Goal: Task Accomplishment & Management: Manage account settings

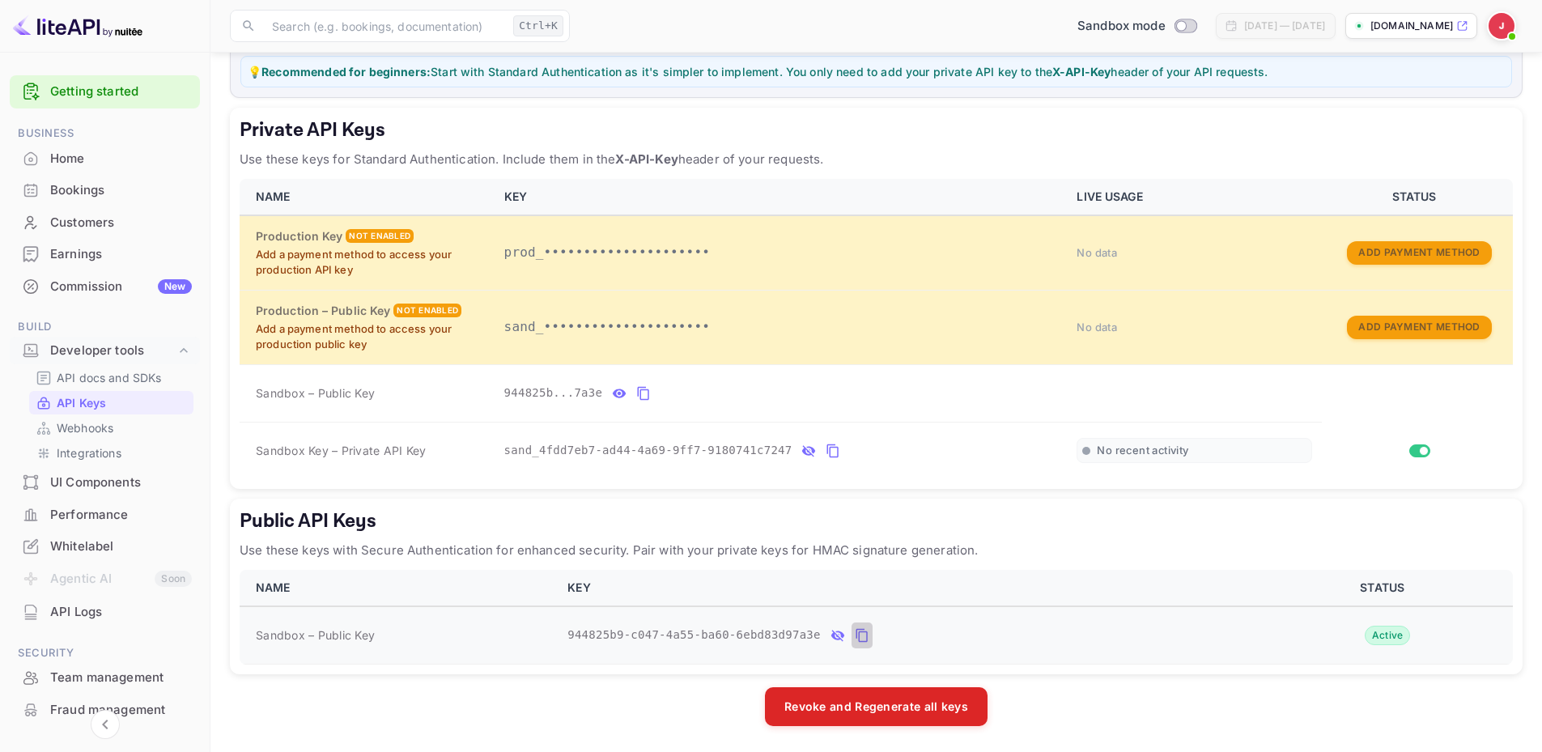
click at [855, 633] on icon "public api keys table" at bounding box center [862, 635] width 15 height 19
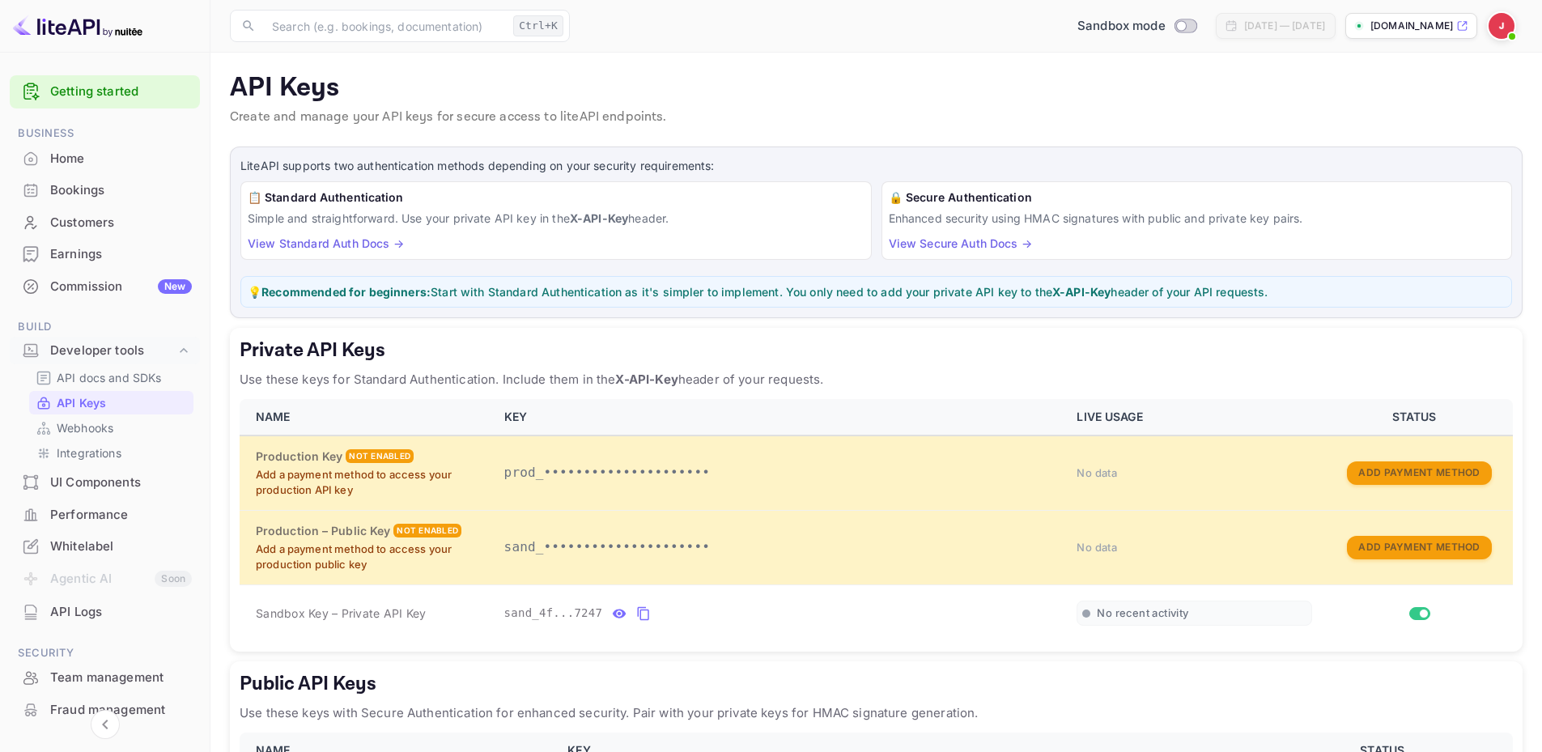
scroll to position [105, 0]
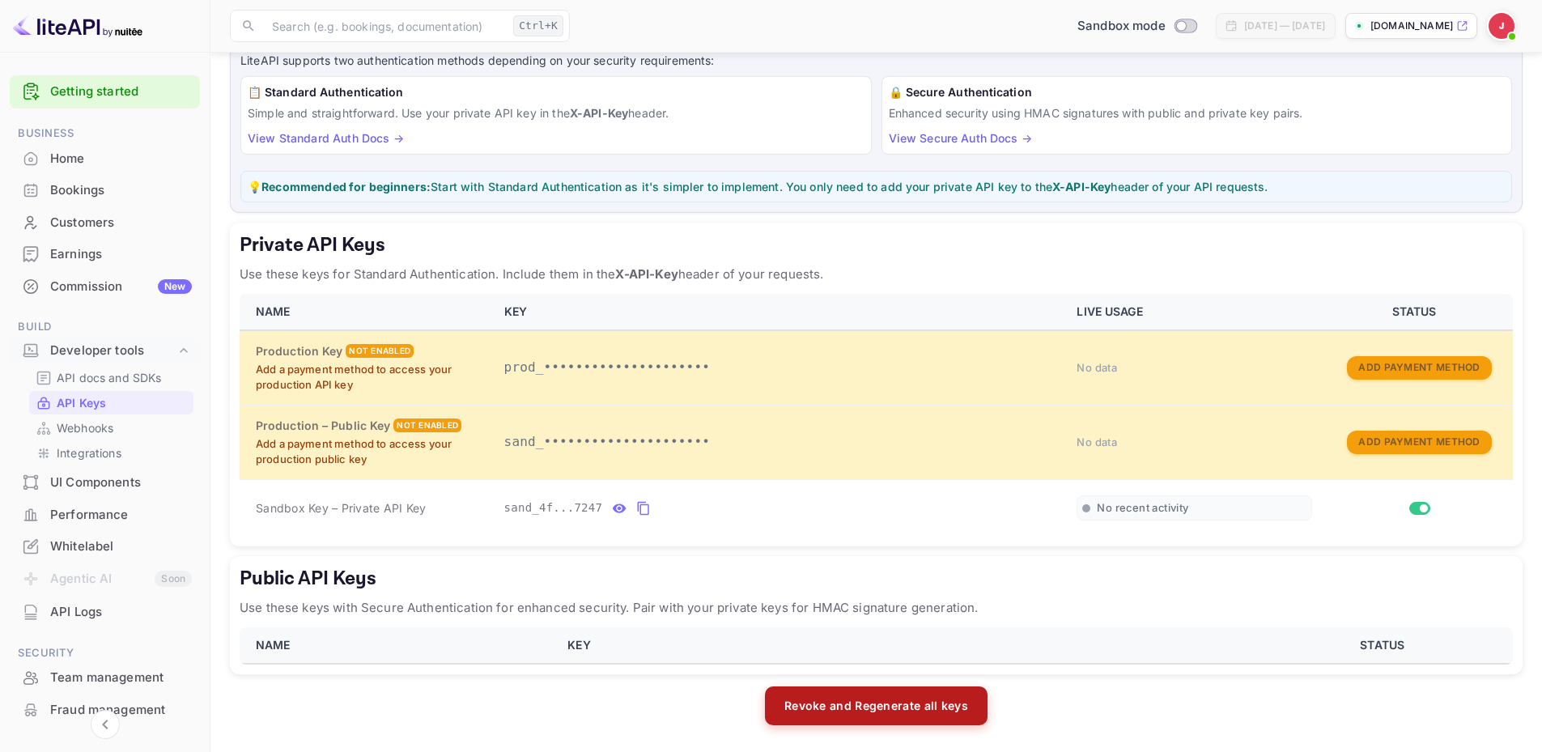
click at [838, 715] on button "Revoke and Regenerate all keys" at bounding box center [876, 705] width 223 height 39
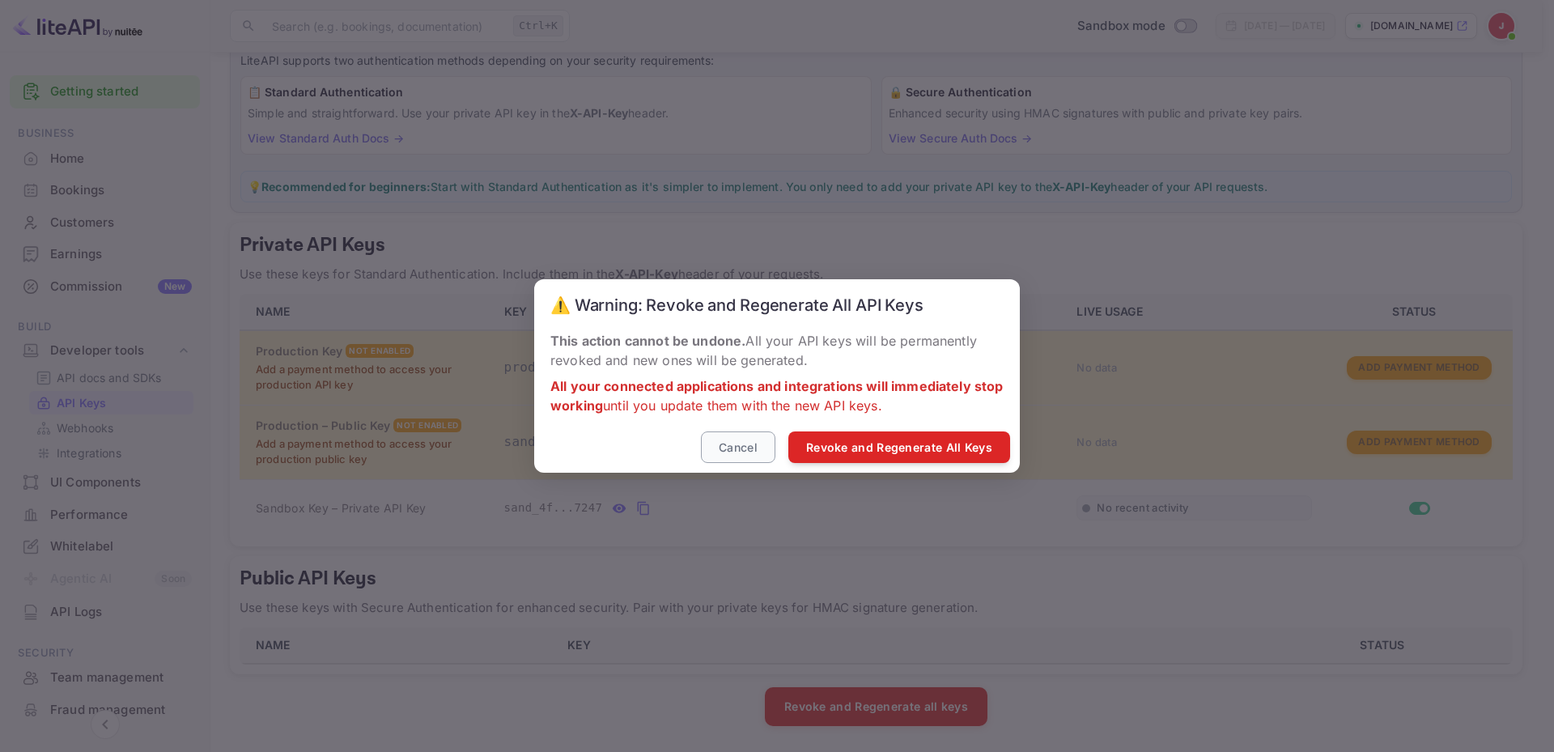
click at [735, 434] on button "Cancel" at bounding box center [738, 447] width 74 height 32
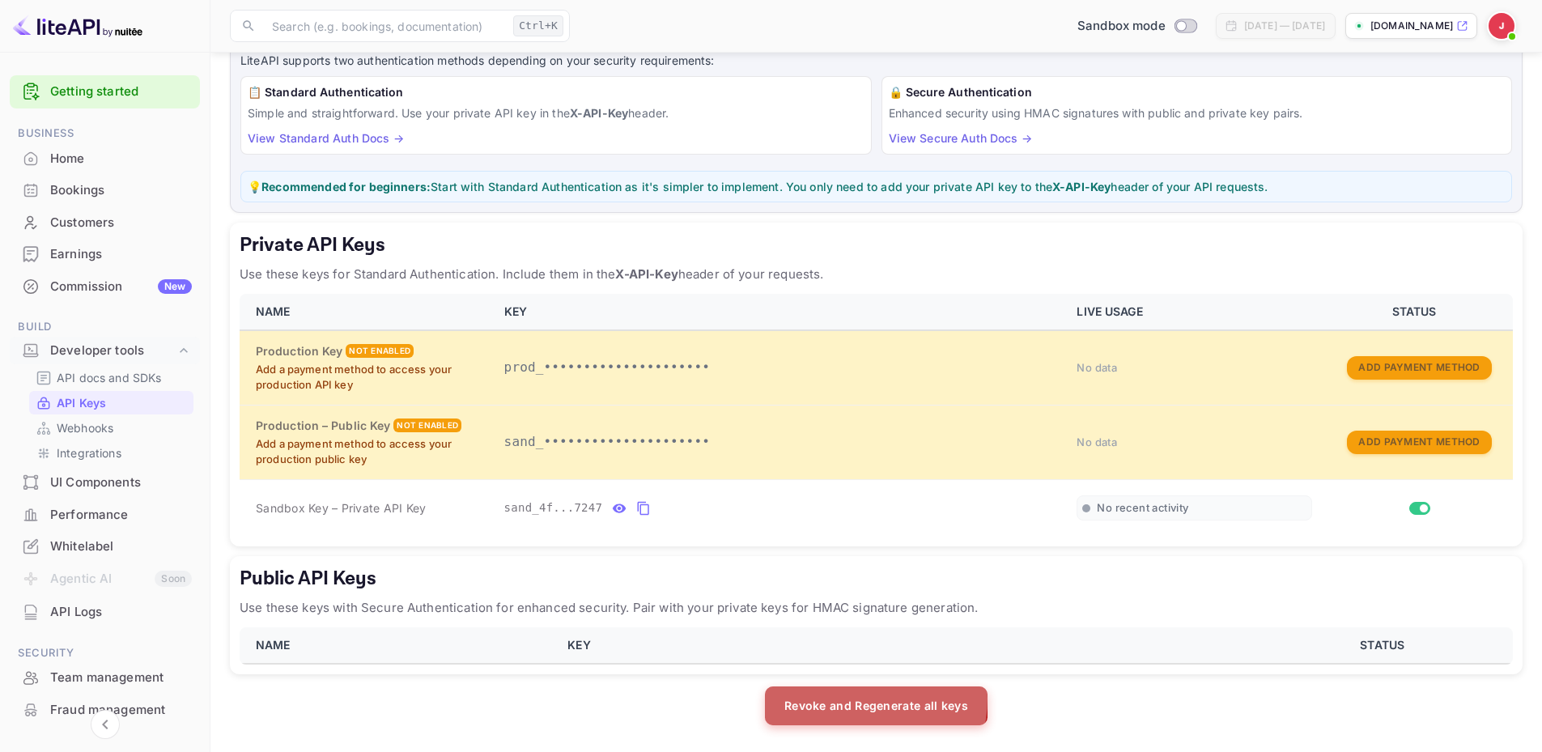
click at [860, 698] on button "Revoke and Regenerate all keys" at bounding box center [876, 705] width 223 height 39
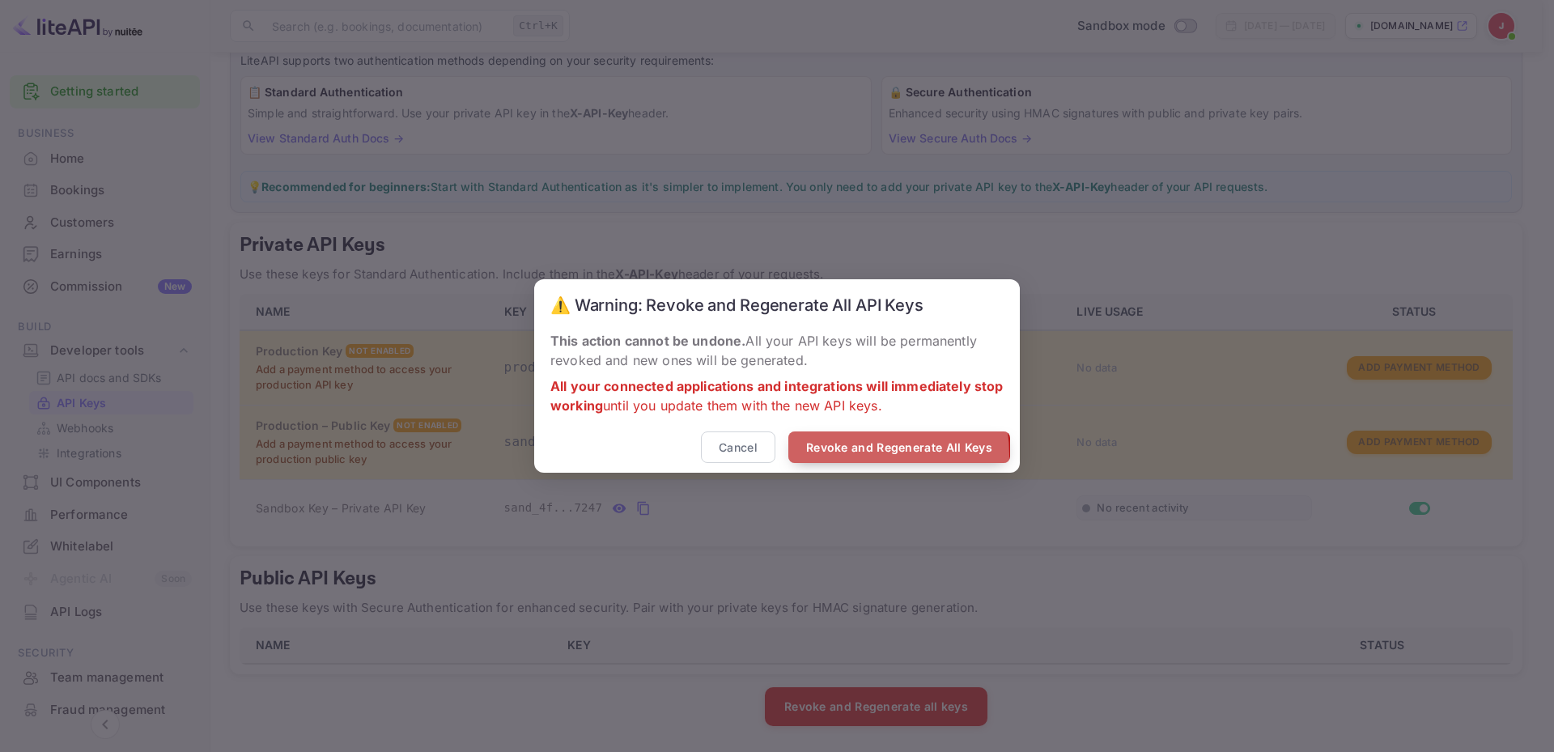
click at [856, 456] on button "Revoke and Regenerate All Keys" at bounding box center [899, 447] width 222 height 32
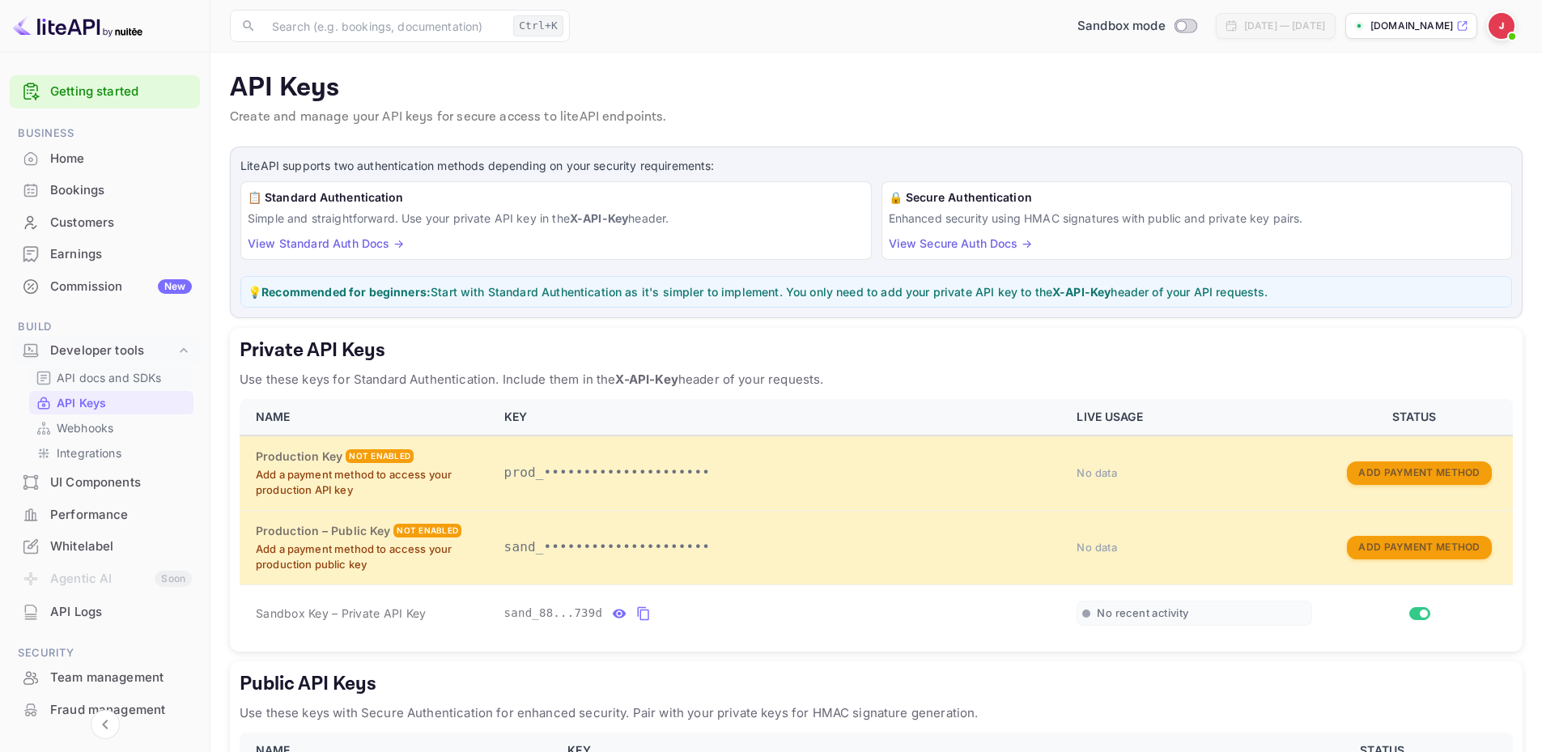
click at [87, 371] on p "API docs and SDKs" at bounding box center [109, 377] width 105 height 17
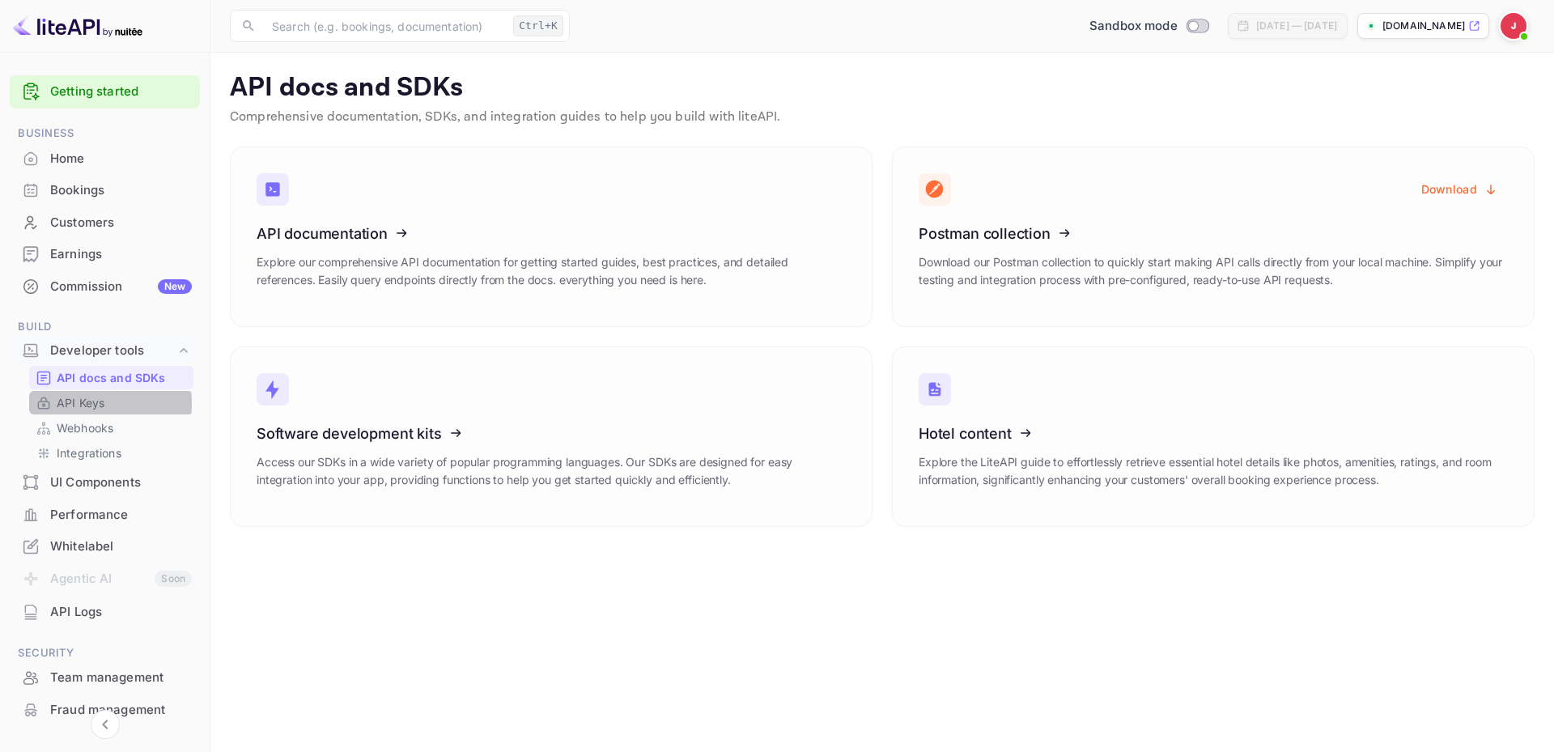
click at [64, 404] on p "API Keys" at bounding box center [81, 402] width 48 height 17
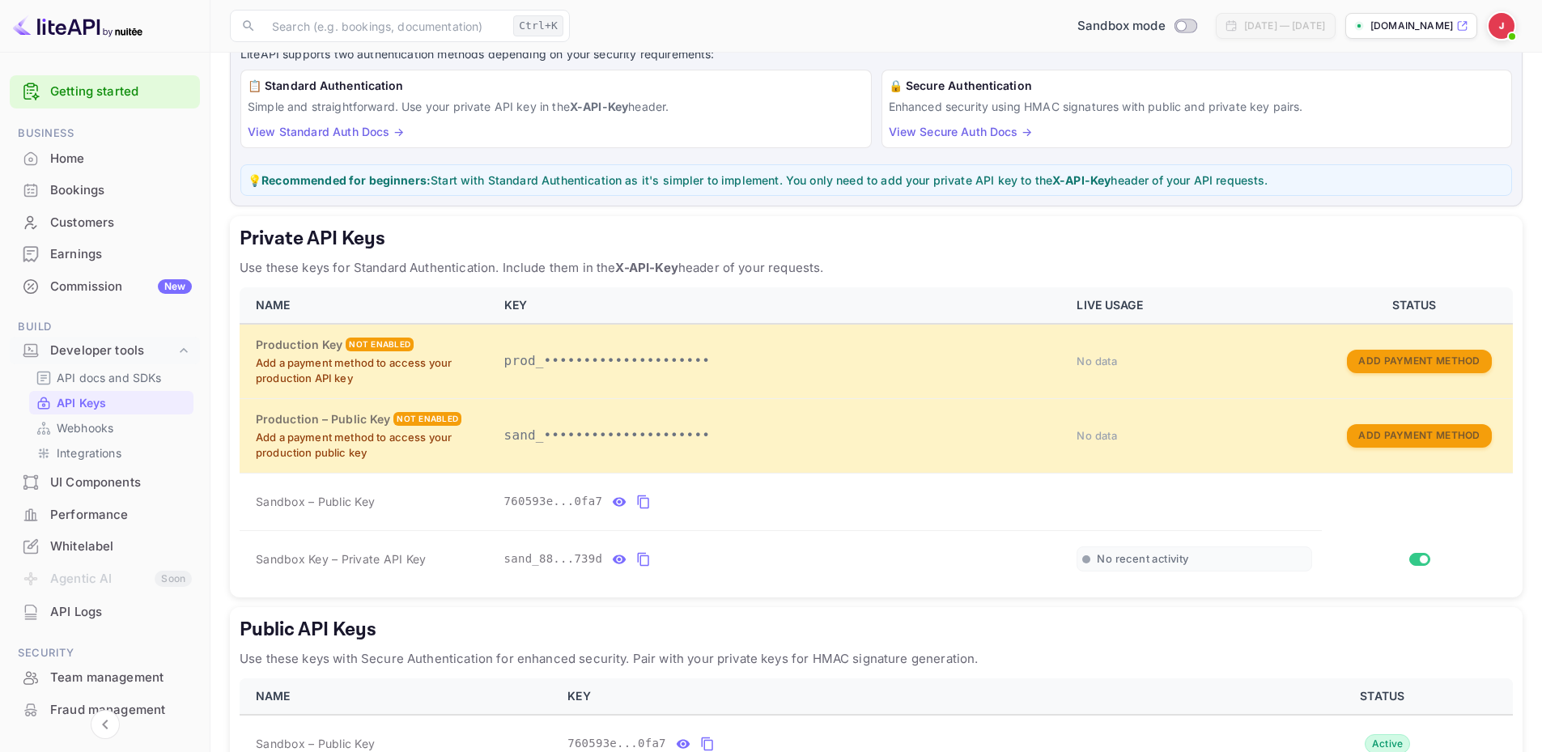
scroll to position [220, 0]
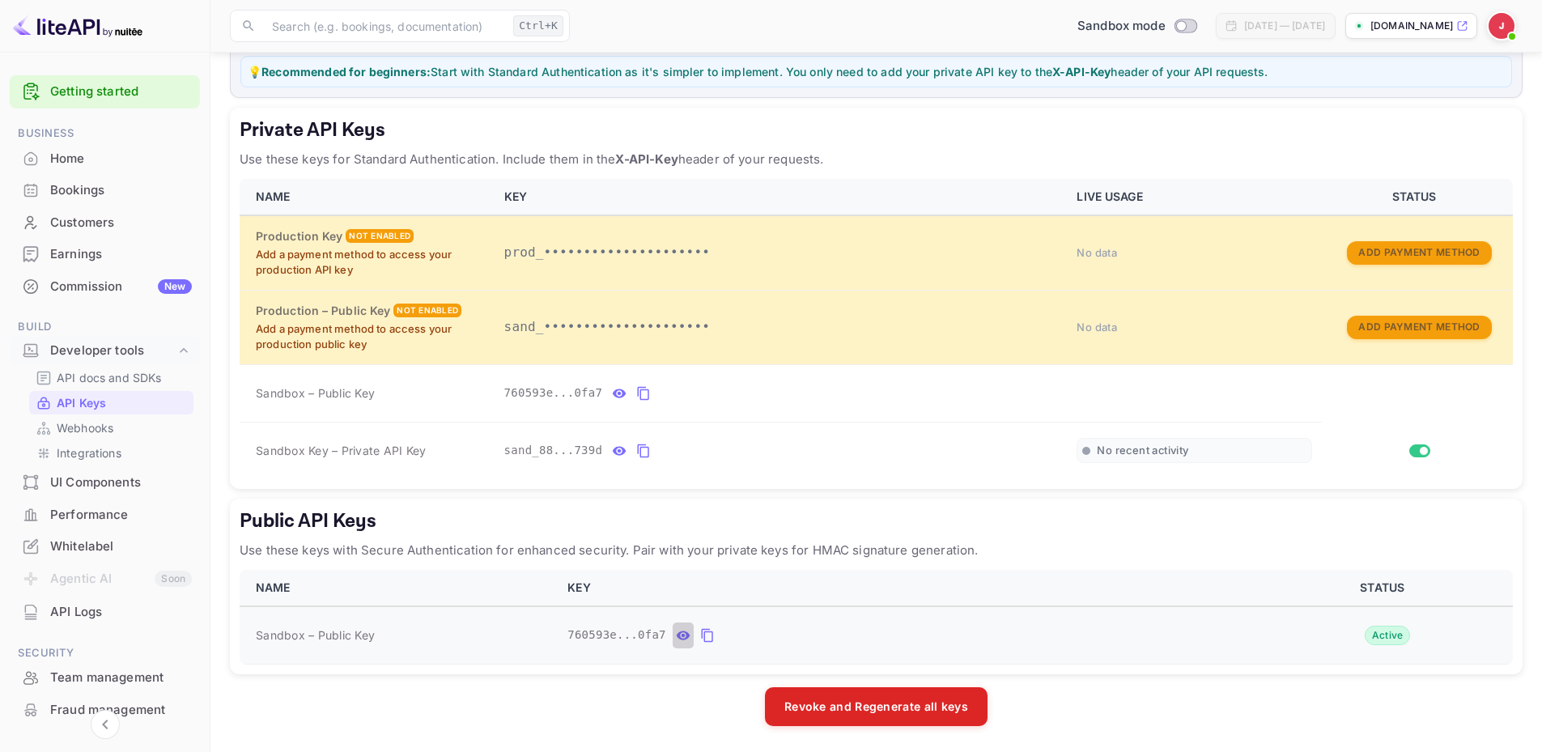
click at [676, 635] on icon "public api keys table" at bounding box center [683, 635] width 15 height 19
click at [855, 636] on icon "public api keys table" at bounding box center [862, 635] width 15 height 19
click at [617, 454] on icon "private api keys table" at bounding box center [619, 450] width 15 height 19
click at [827, 447] on icon "private api keys table" at bounding box center [832, 451] width 11 height 14
click at [614, 393] on icon "private api keys table" at bounding box center [620, 392] width 14 height 9
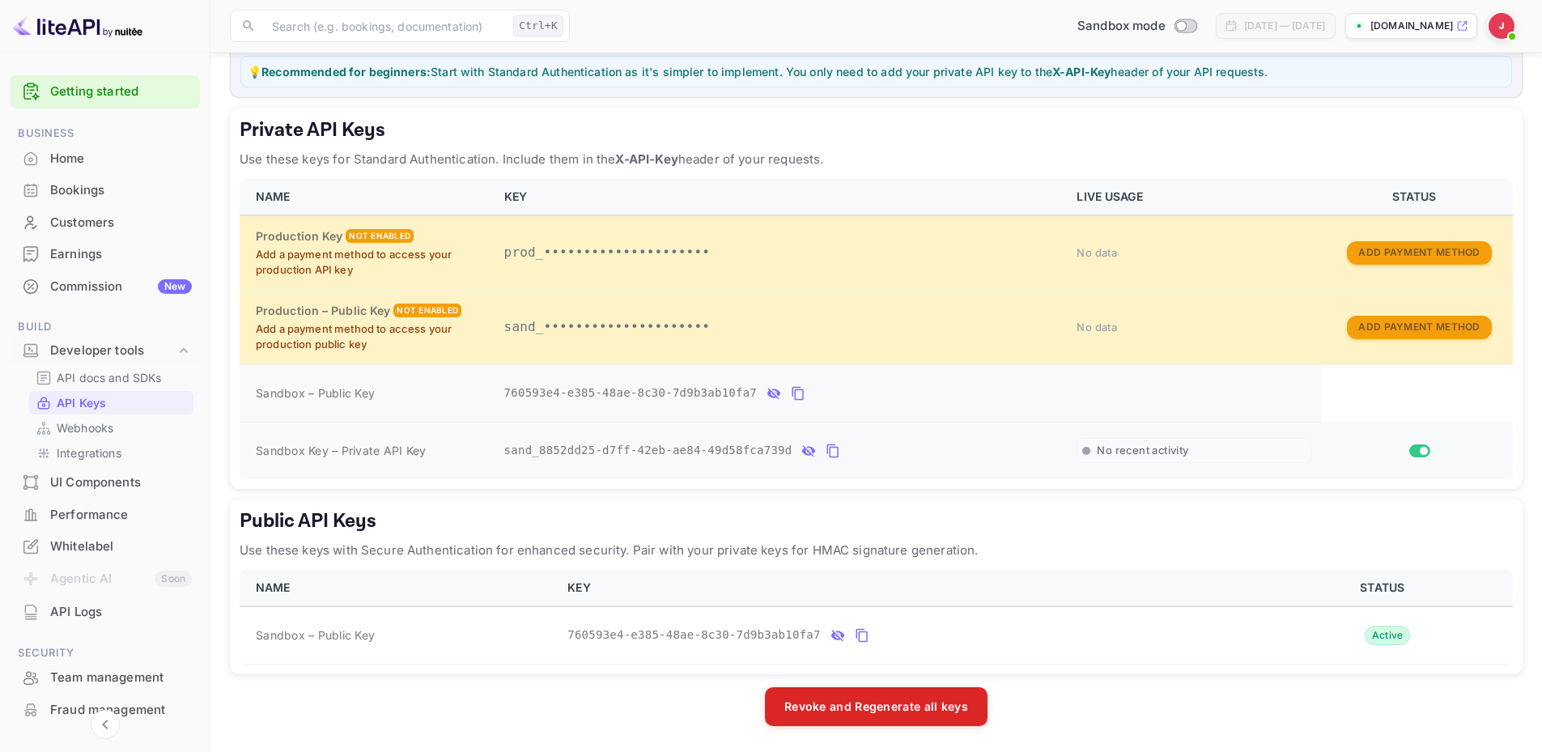
click at [826, 452] on icon "private api keys table" at bounding box center [833, 450] width 15 height 19
click at [827, 452] on icon "private api keys table" at bounding box center [832, 451] width 11 height 14
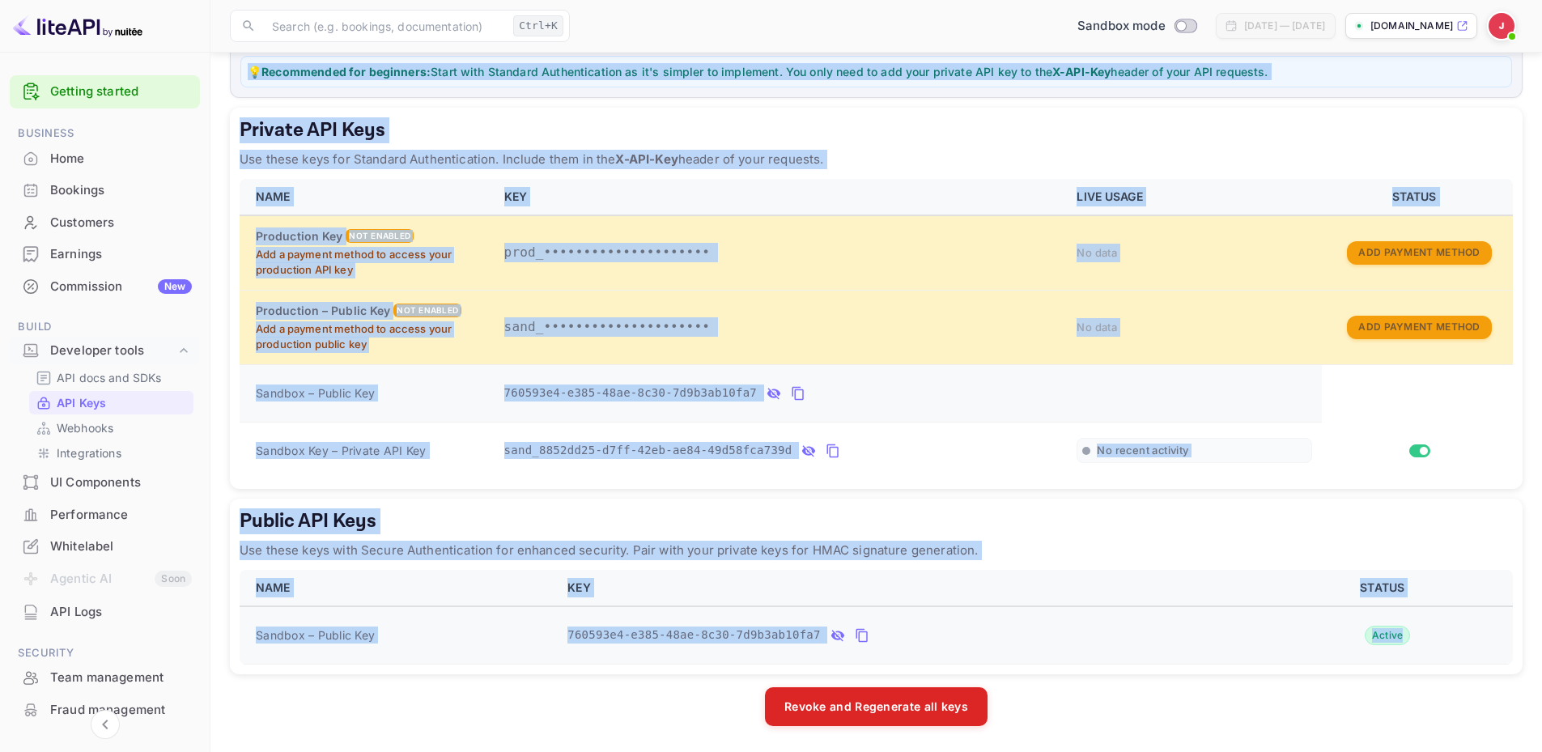
drag, startPoint x: 246, startPoint y: 70, endPoint x: 1442, endPoint y: 629, distance: 1320.1
click at [1442, 629] on div "LiteAPI supports two authentication methods depending on your security requirem…" at bounding box center [876, 326] width 1292 height 800
copy div "💡 Loremipsumd sit ametconse: Adipi elit Seddoeiu Temporincididu ut la'e dolorem…"
click at [1165, 27] on input "Switch to Production mode" at bounding box center [1181, 25] width 32 height 11
checkbox input "false"
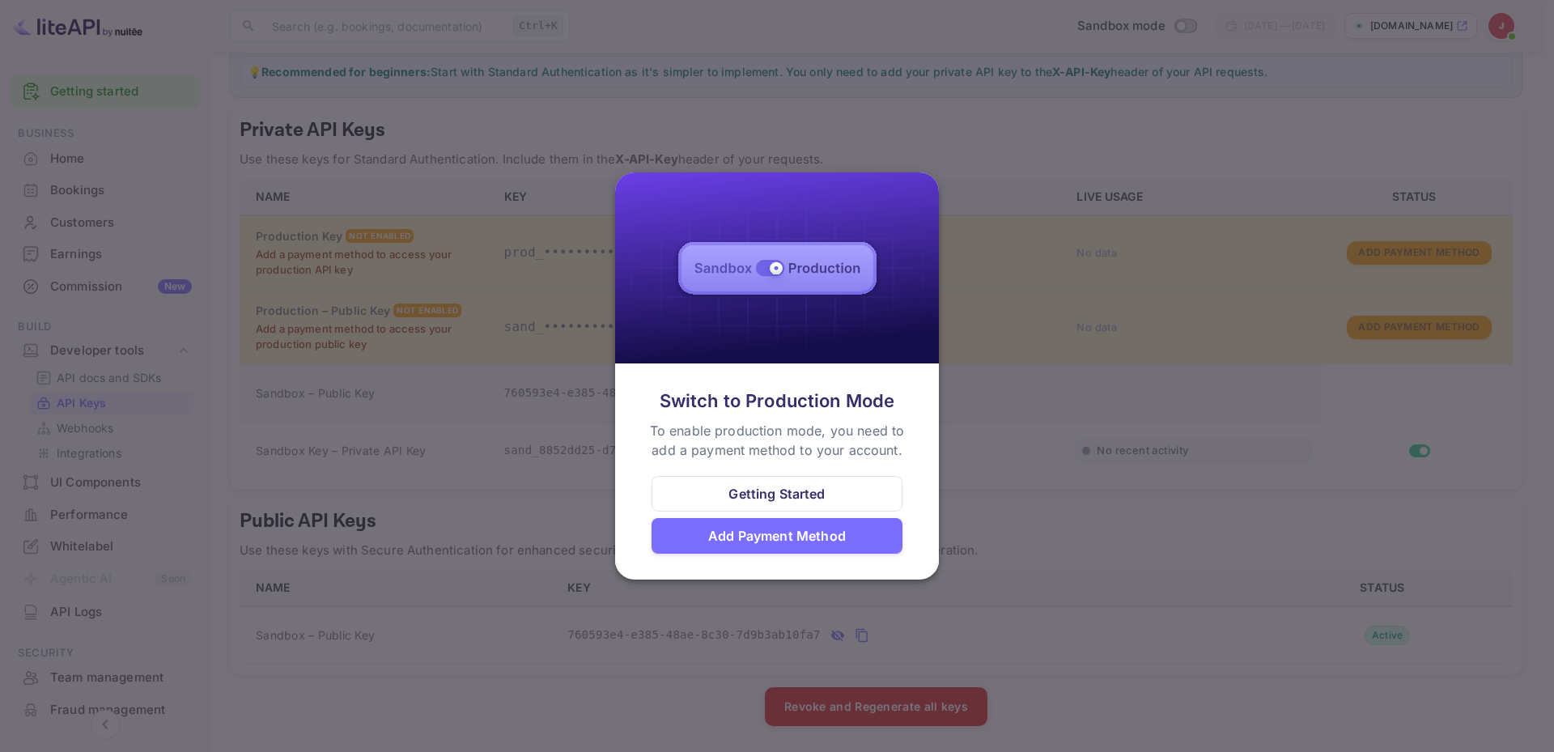
click at [809, 494] on div "Getting Started" at bounding box center [776, 493] width 96 height 19
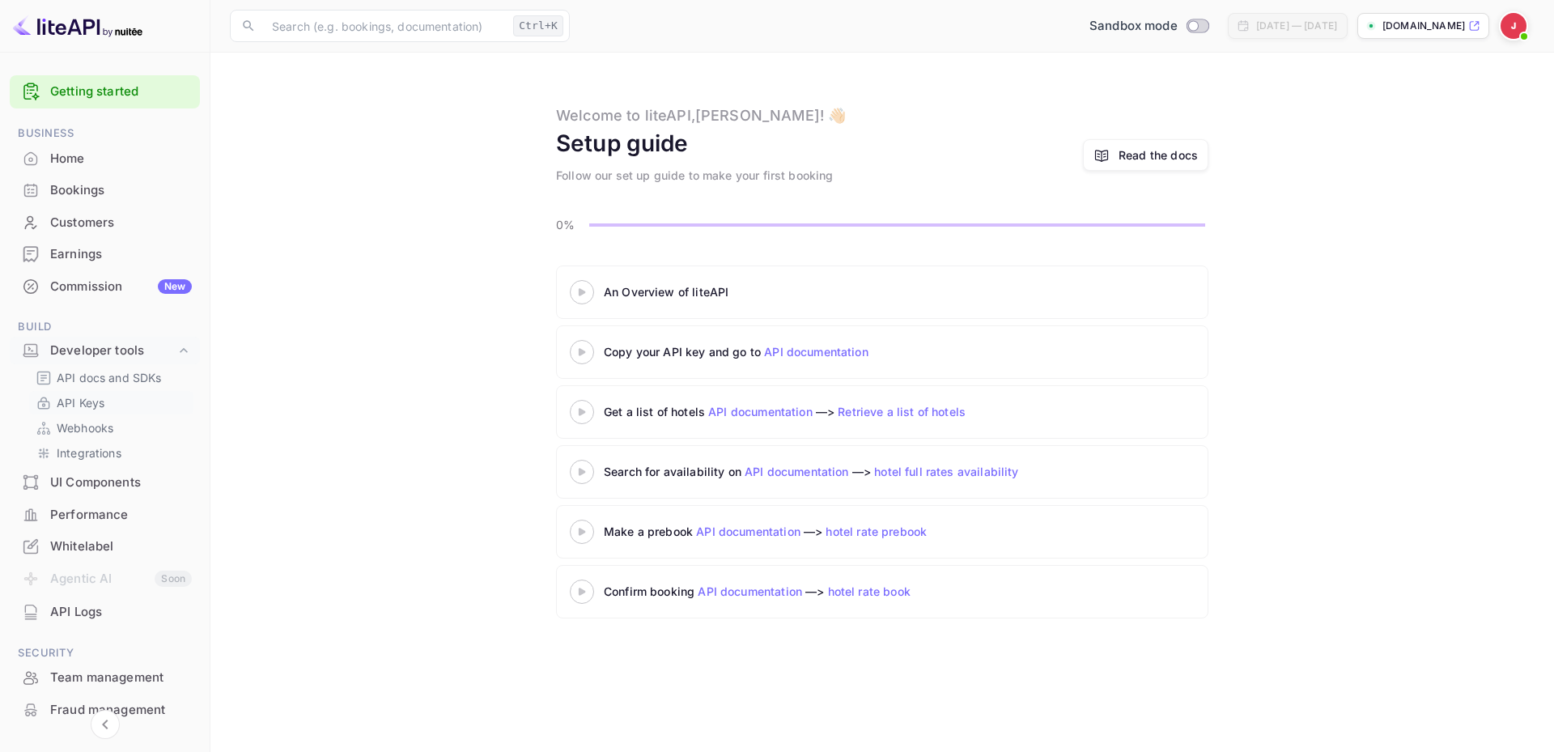
click at [75, 400] on p "API Keys" at bounding box center [81, 402] width 48 height 17
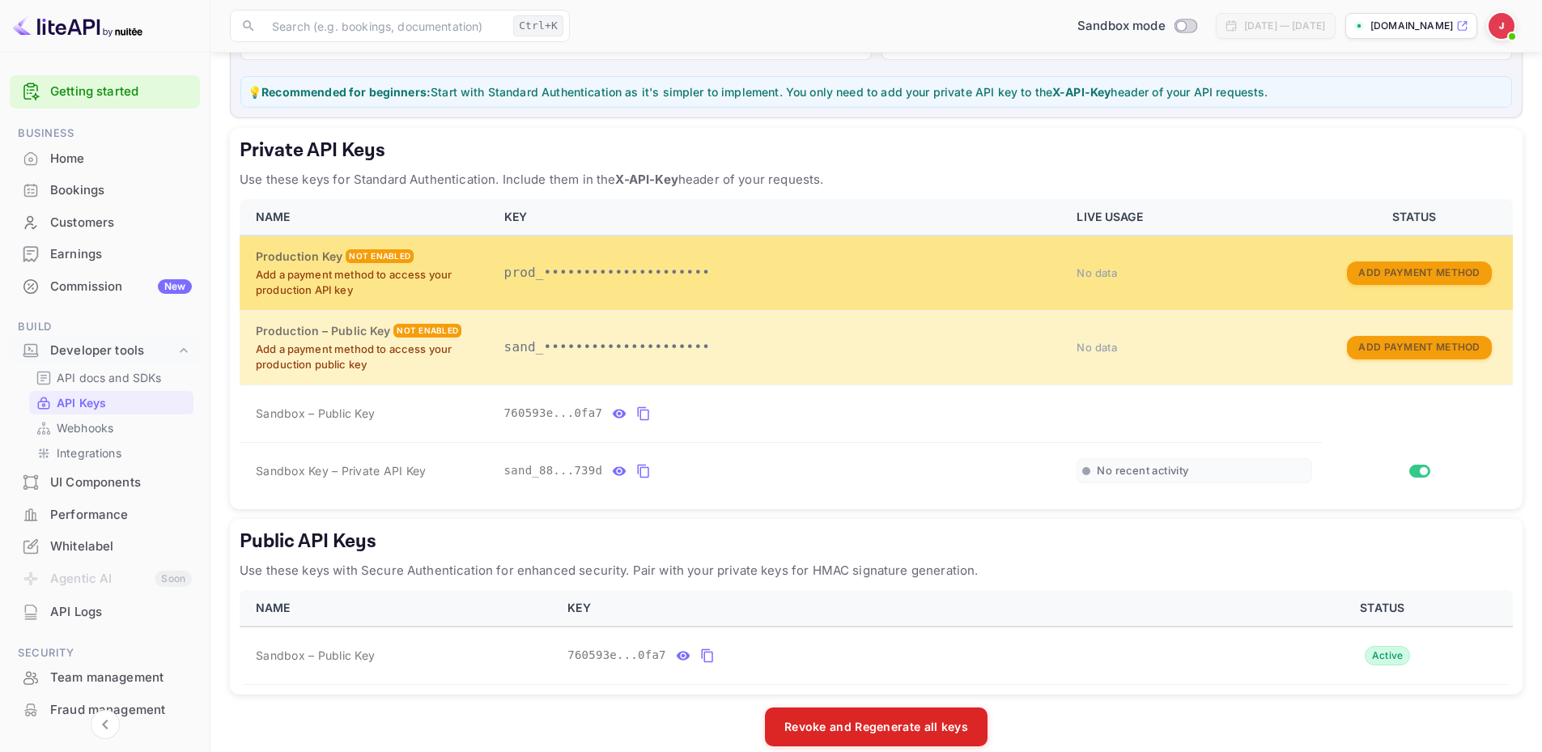
scroll to position [220, 0]
